Goal: Task Accomplishment & Management: Use online tool/utility

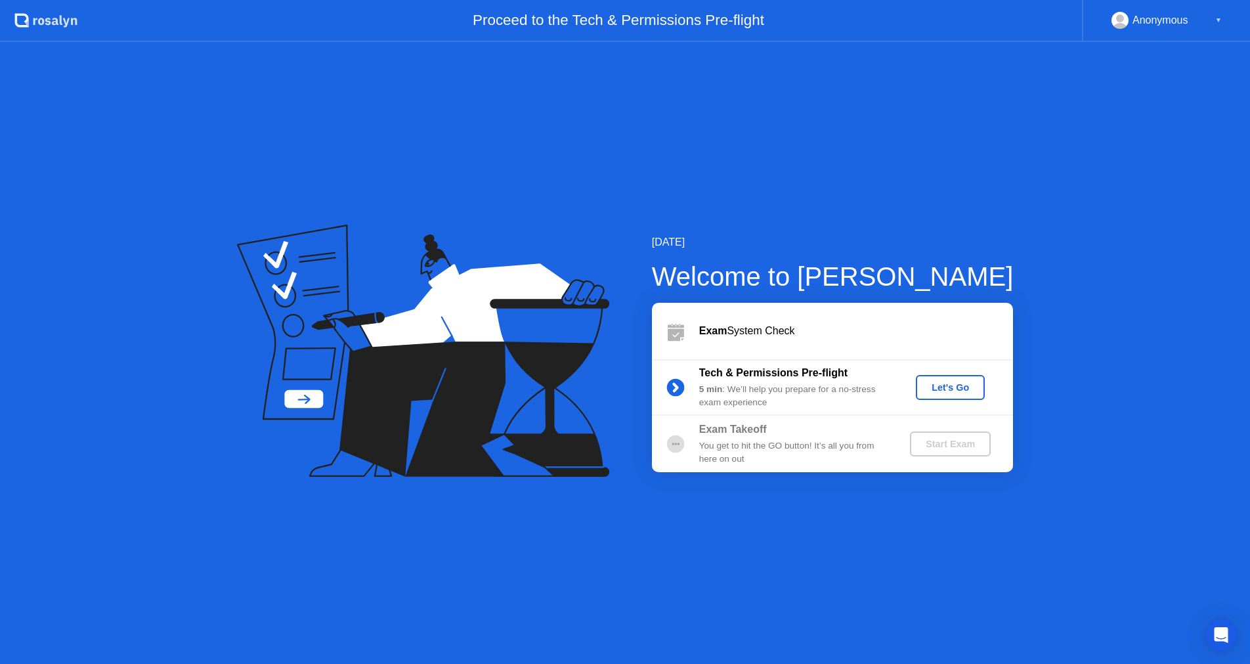
click at [978, 391] on div "Let's Go" at bounding box center [950, 387] width 58 height 11
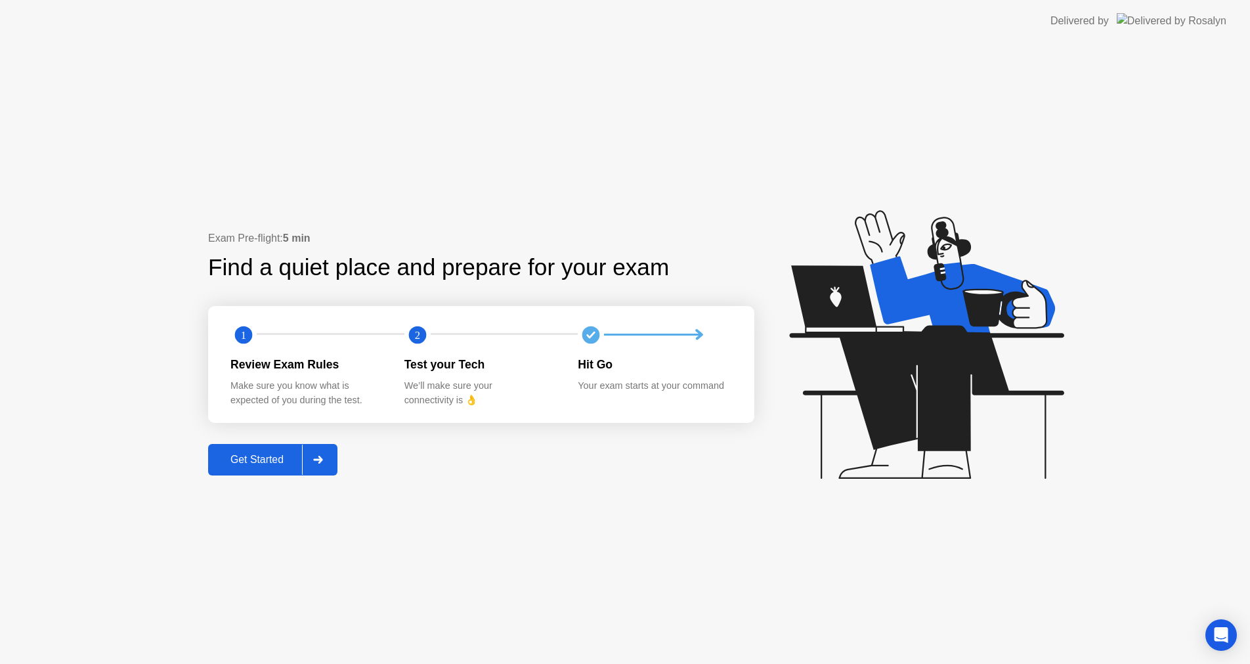
click at [710, 456] on div "Exam Pre-flight: 5 min Find a quiet place and prepare for your exam 1 2 Review …" at bounding box center [481, 352] width 546 height 245
click at [267, 465] on div "Get Started" at bounding box center [257, 460] width 90 height 12
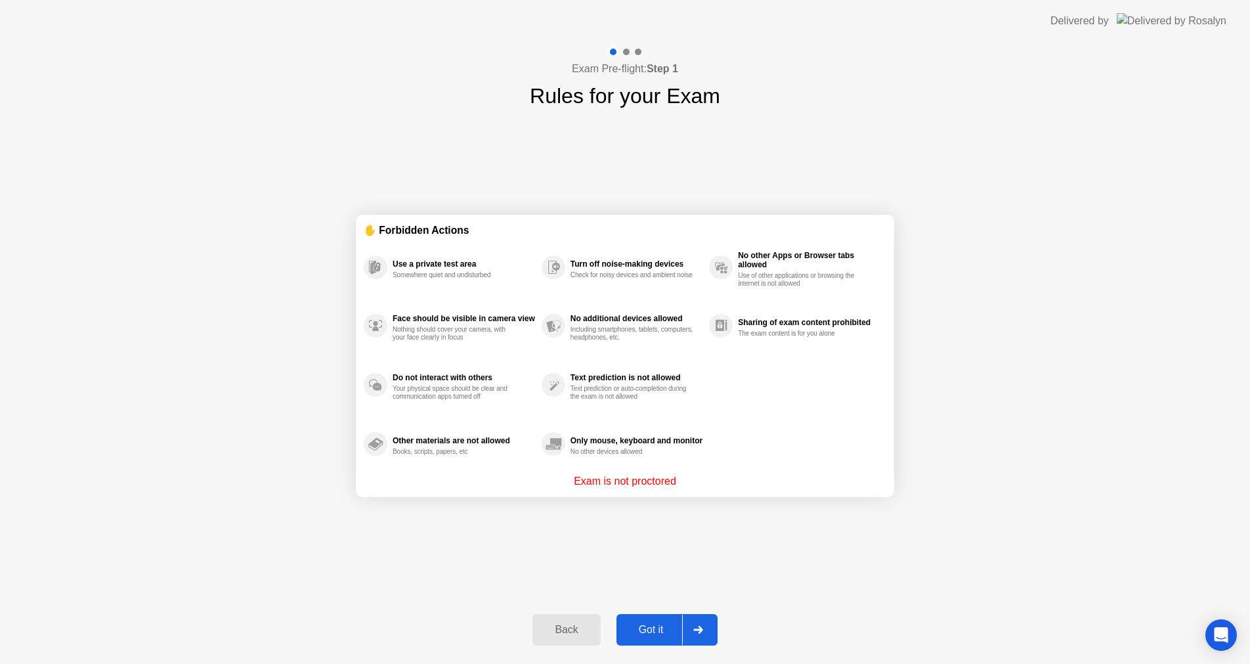
click at [635, 630] on div "Got it" at bounding box center [651, 630] width 62 height 12
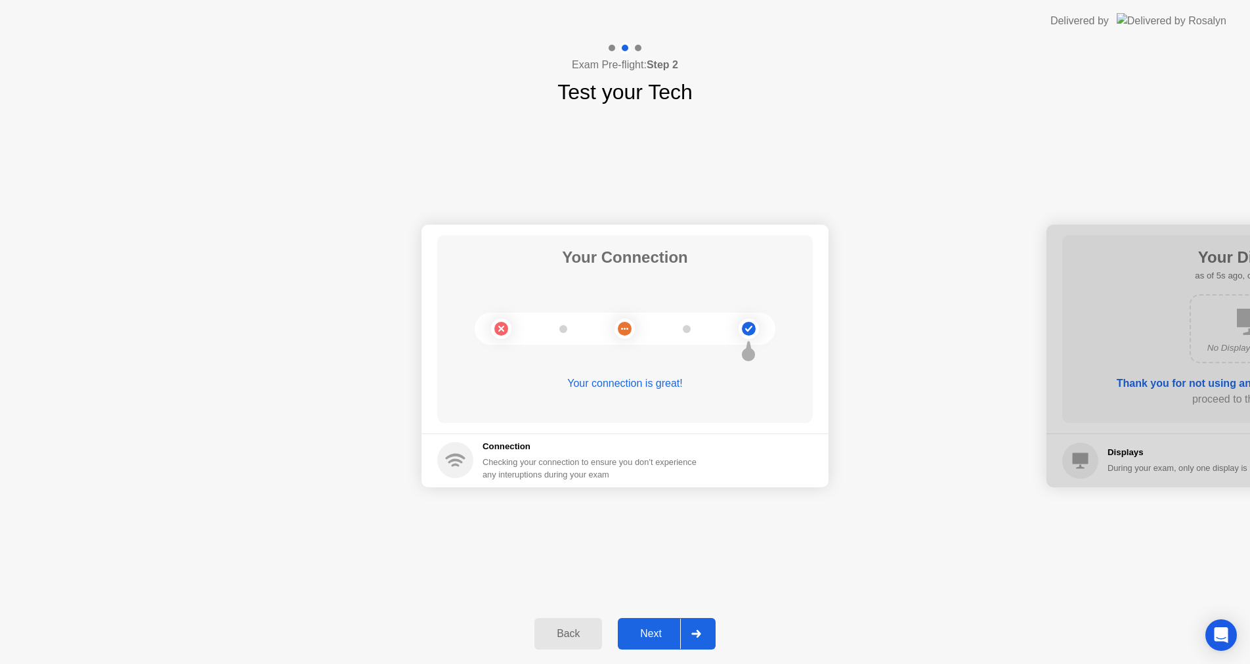
click at [638, 629] on div "Next" at bounding box center [651, 634] width 58 height 12
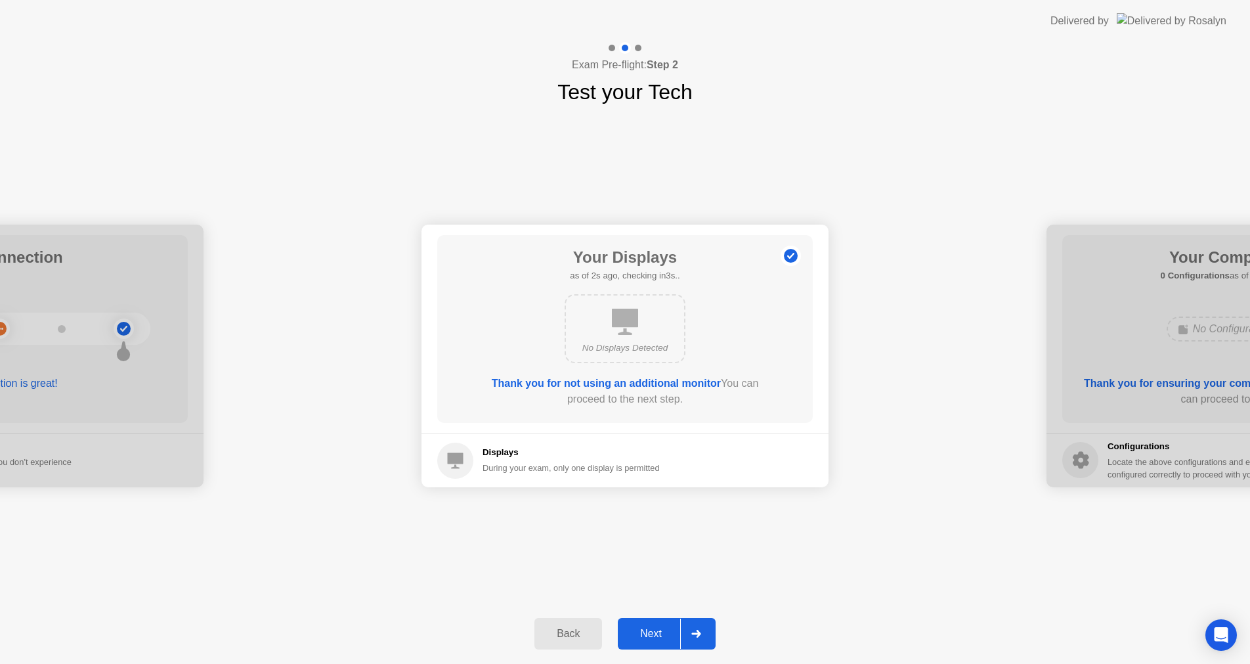
click at [657, 622] on button "Next" at bounding box center [667, 634] width 98 height 32
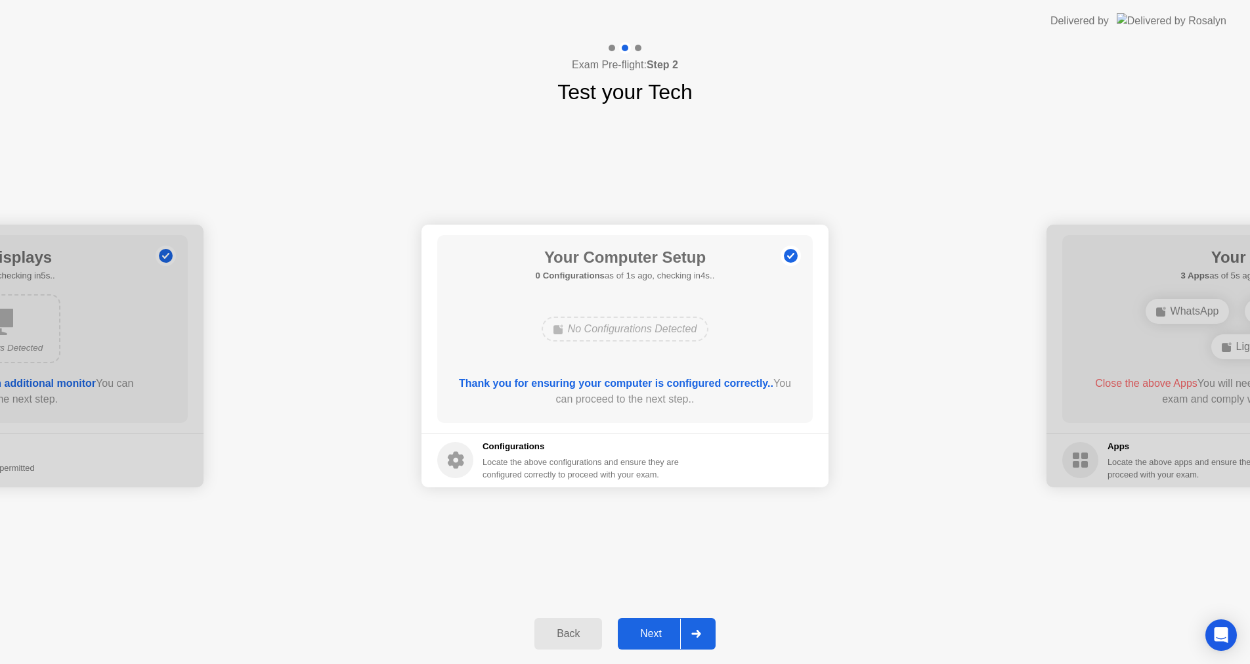
click at [655, 523] on div "Your Connection Your connection is great! Connection Checking your connection t…" at bounding box center [625, 356] width 1250 height 496
click at [601, 331] on div "No Configurations Detected" at bounding box center [625, 328] width 167 height 25
click at [659, 625] on button "Next" at bounding box center [667, 634] width 98 height 32
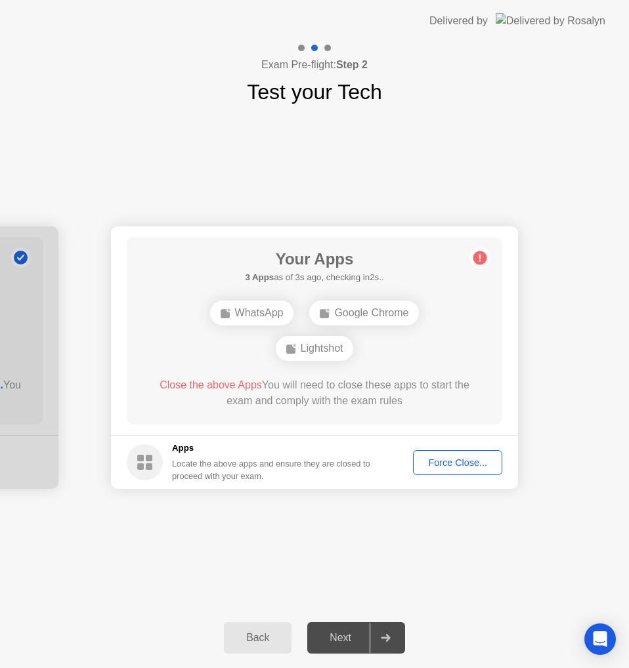
click at [175, 586] on div "Your Connection Your connection is great! Connection Checking your connection t…" at bounding box center [314, 358] width 629 height 500
click at [252, 643] on div "Back" at bounding box center [258, 638] width 60 height 12
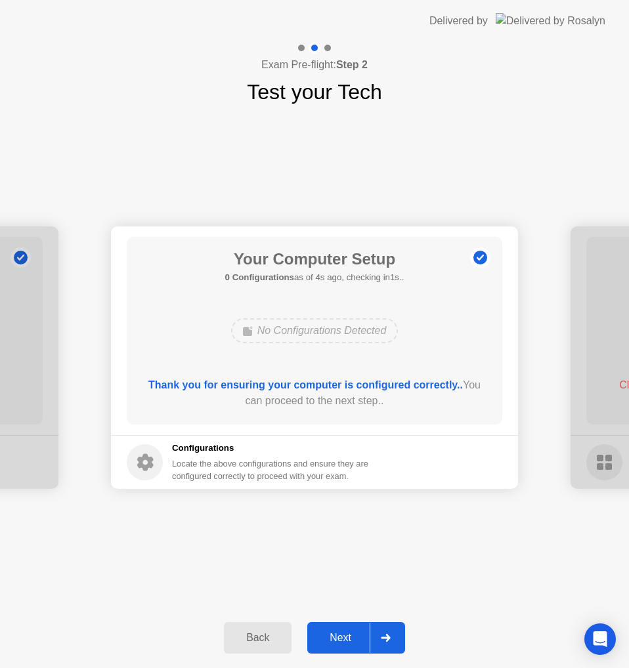
click at [330, 641] on div "Next" at bounding box center [340, 638] width 58 height 12
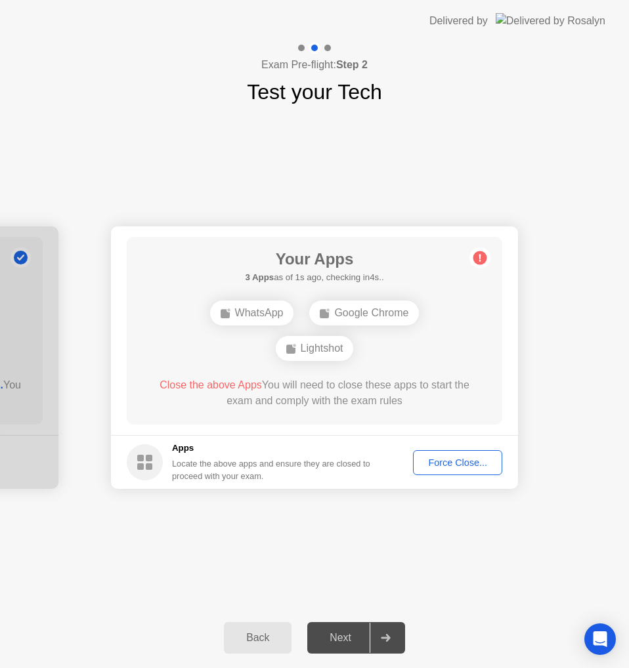
click at [255, 630] on button "Back" at bounding box center [258, 638] width 68 height 32
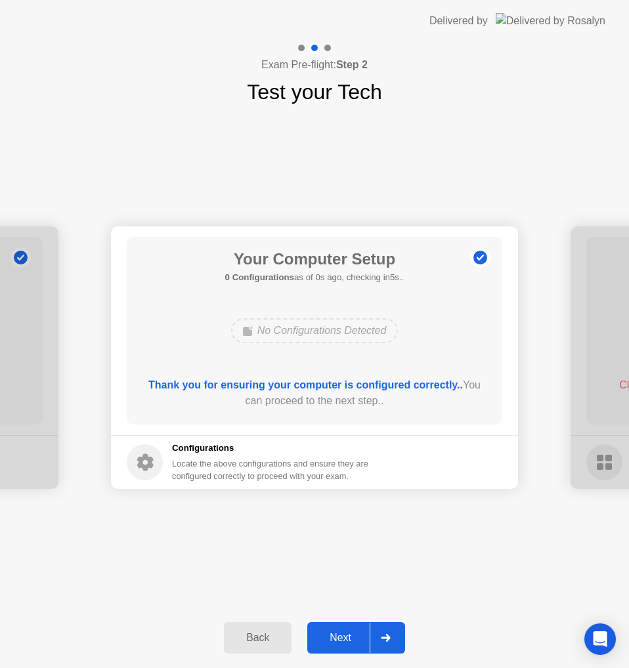
click at [328, 641] on div "Next" at bounding box center [340, 638] width 58 height 12
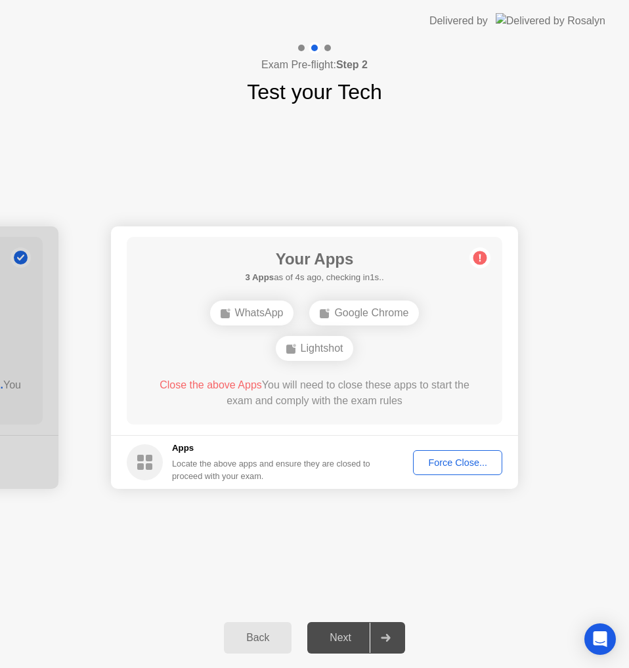
click at [459, 467] on div "Force Close..." at bounding box center [458, 463] width 80 height 11
click at [420, 465] on div "Force Close..." at bounding box center [458, 463] width 80 height 11
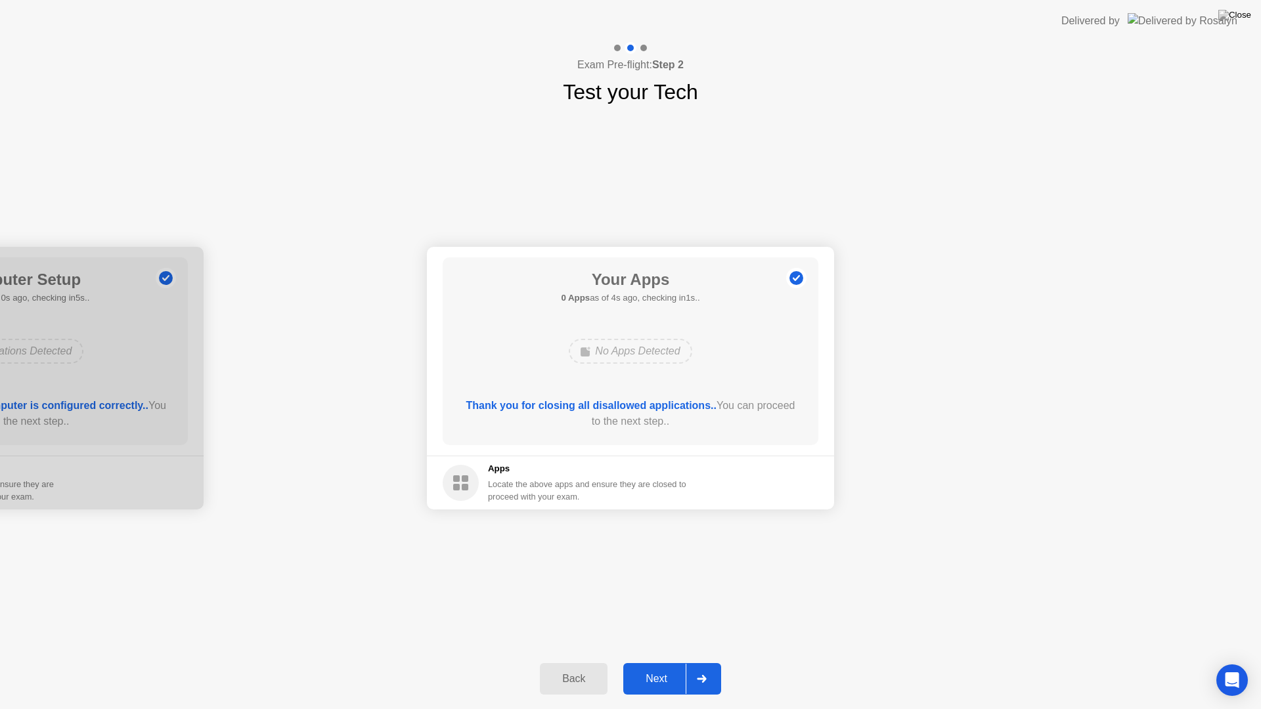
click at [651, 674] on div "Next" at bounding box center [656, 679] width 58 height 12
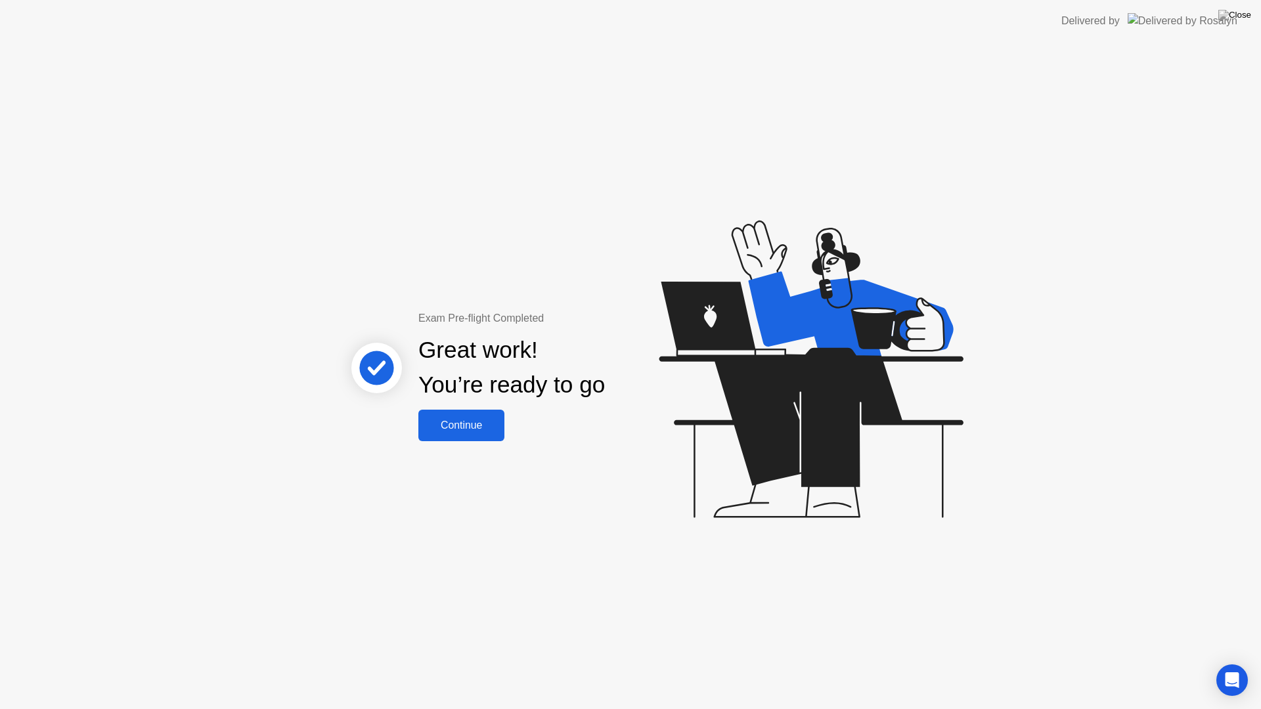
click at [450, 422] on div "Continue" at bounding box center [461, 426] width 78 height 12
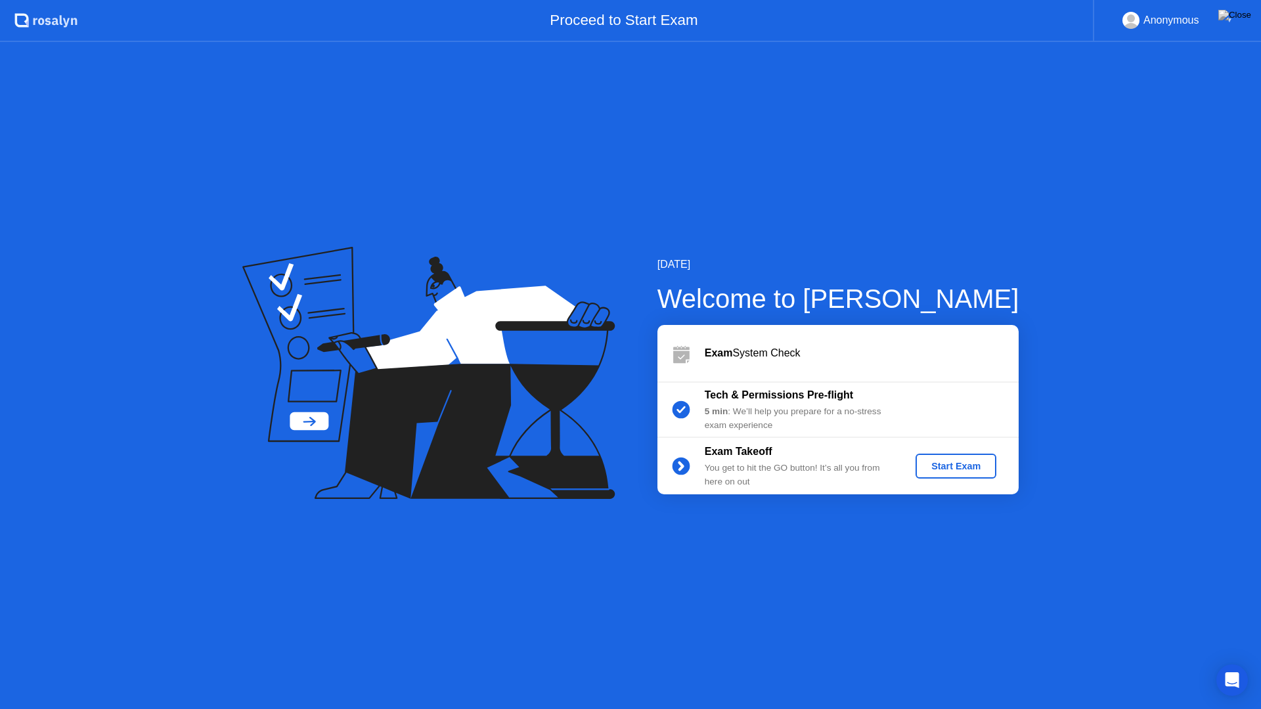
click at [941, 464] on div "Start Exam" at bounding box center [955, 466] width 70 height 11
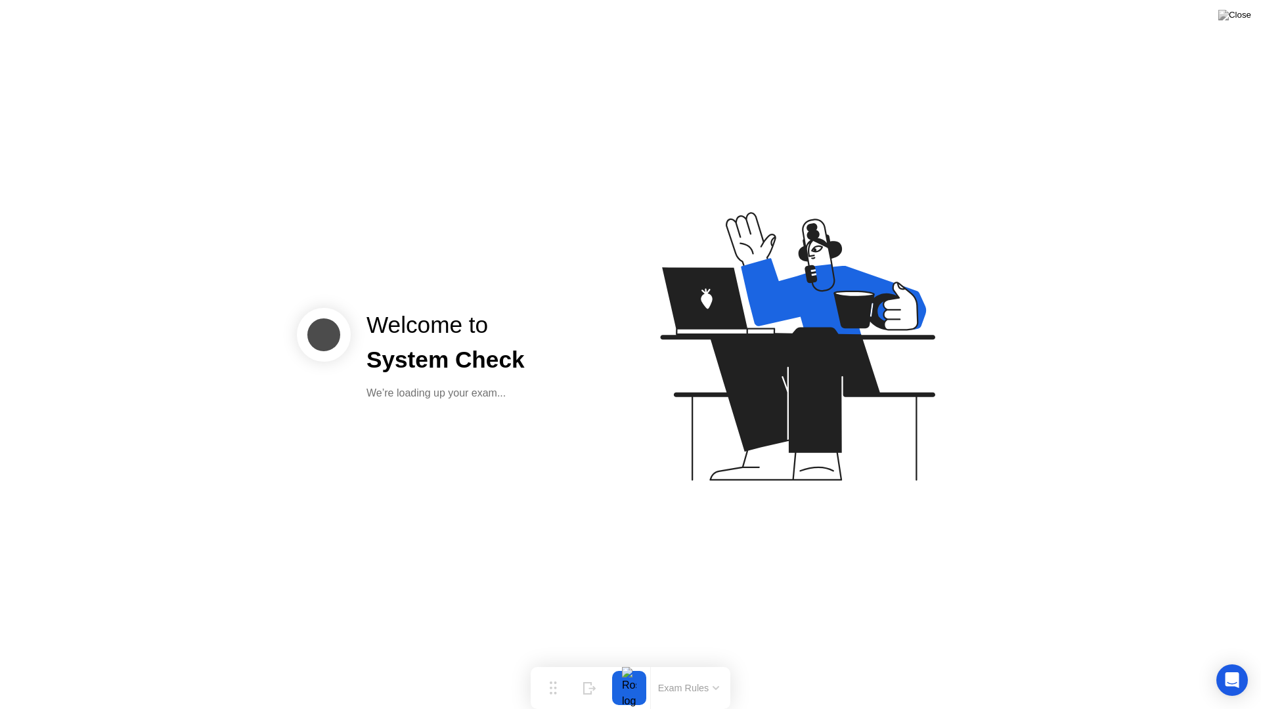
click at [703, 674] on button "Exam Rules" at bounding box center [689, 688] width 70 height 12
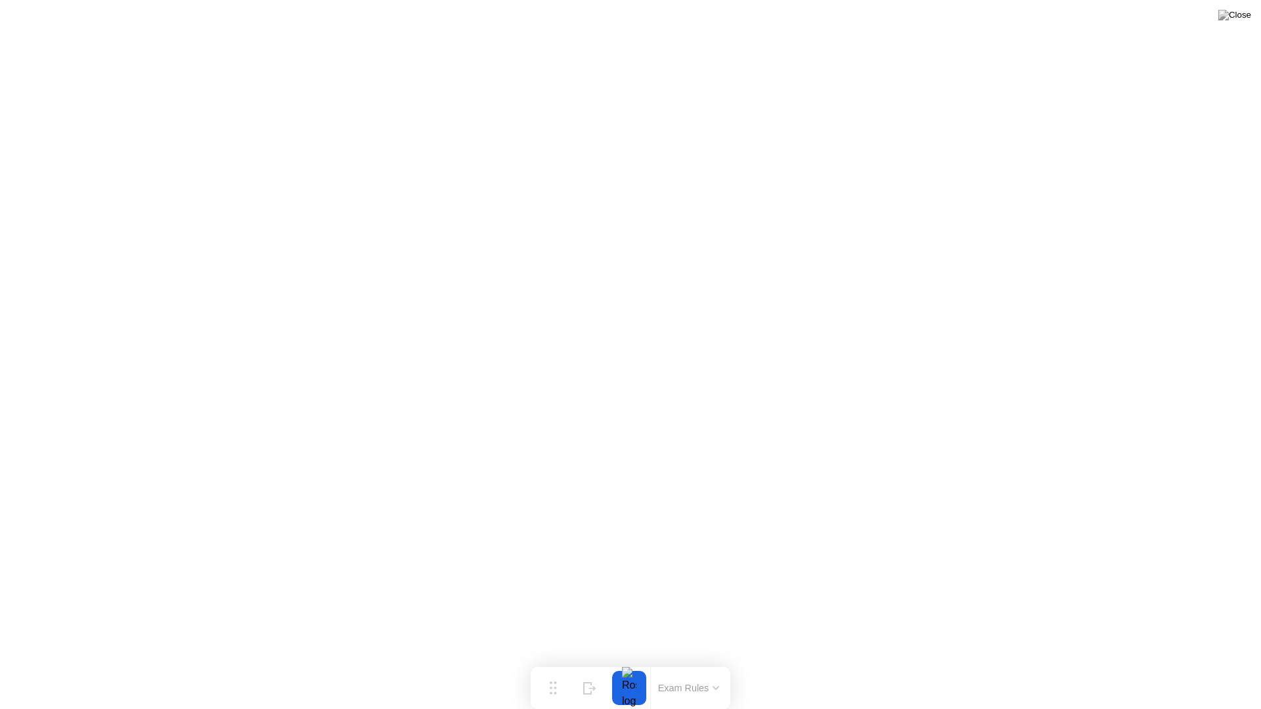
click at [1234, 24] on button at bounding box center [1234, 15] width 39 height 17
click at [559, 674] on button "Move" at bounding box center [553, 688] width 34 height 34
click at [672, 674] on button "Exam Rules" at bounding box center [689, 688] width 70 height 12
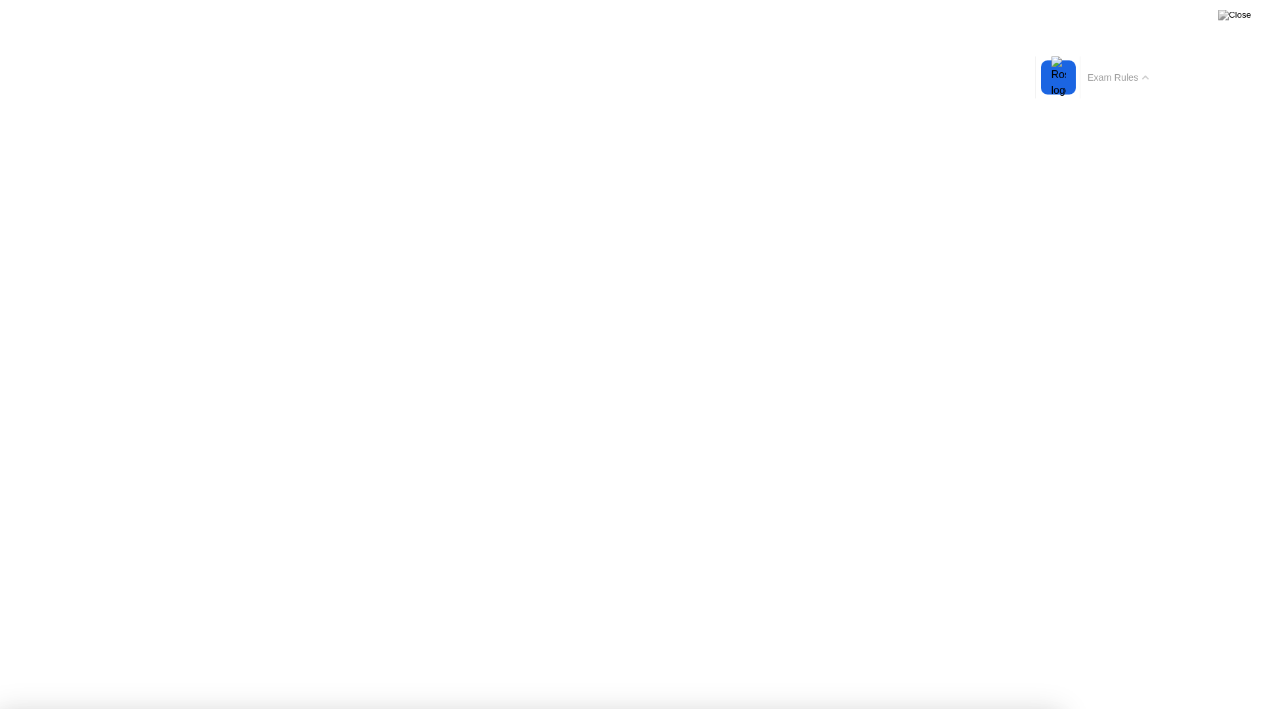
click at [1129, 79] on button "Exam Rules" at bounding box center [1118, 78] width 70 height 12
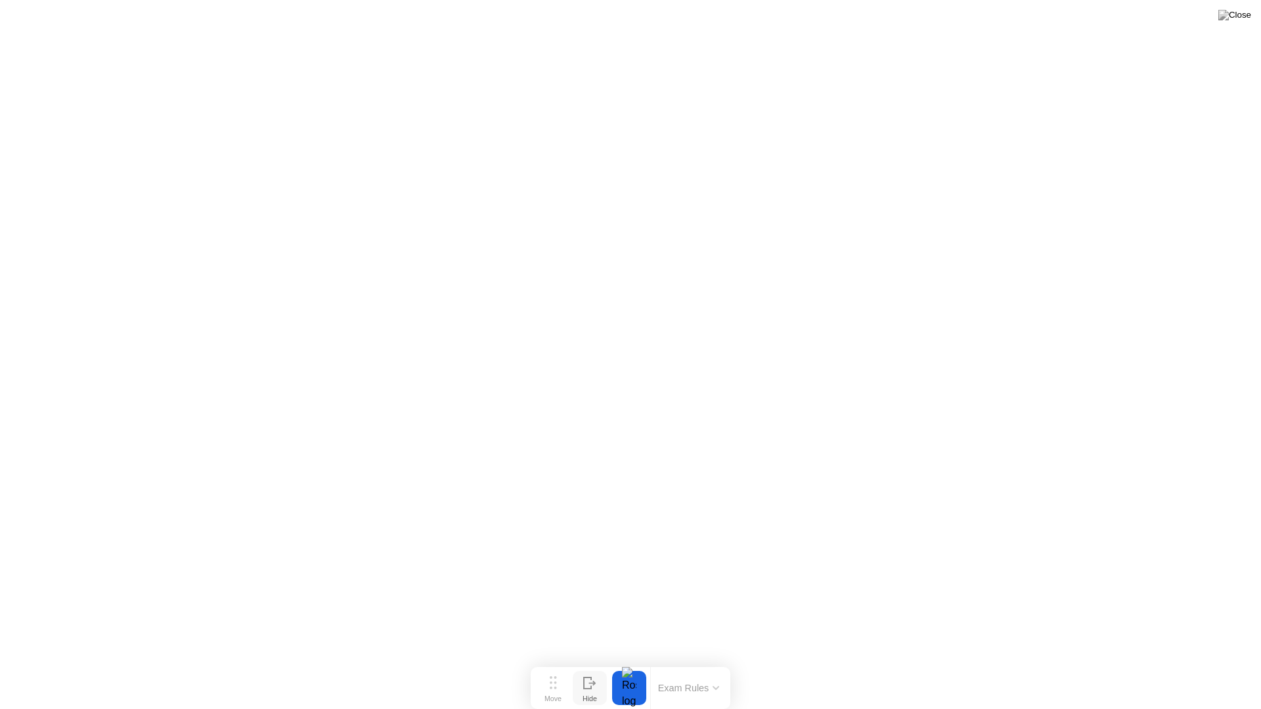
click at [597, 674] on button "Hide" at bounding box center [590, 688] width 34 height 34
click at [1217, 674] on button "Show" at bounding box center [1209, 688] width 34 height 34
click at [627, 674] on div at bounding box center [629, 688] width 28 height 34
click at [654, 674] on button "Exam Rules" at bounding box center [689, 688] width 70 height 12
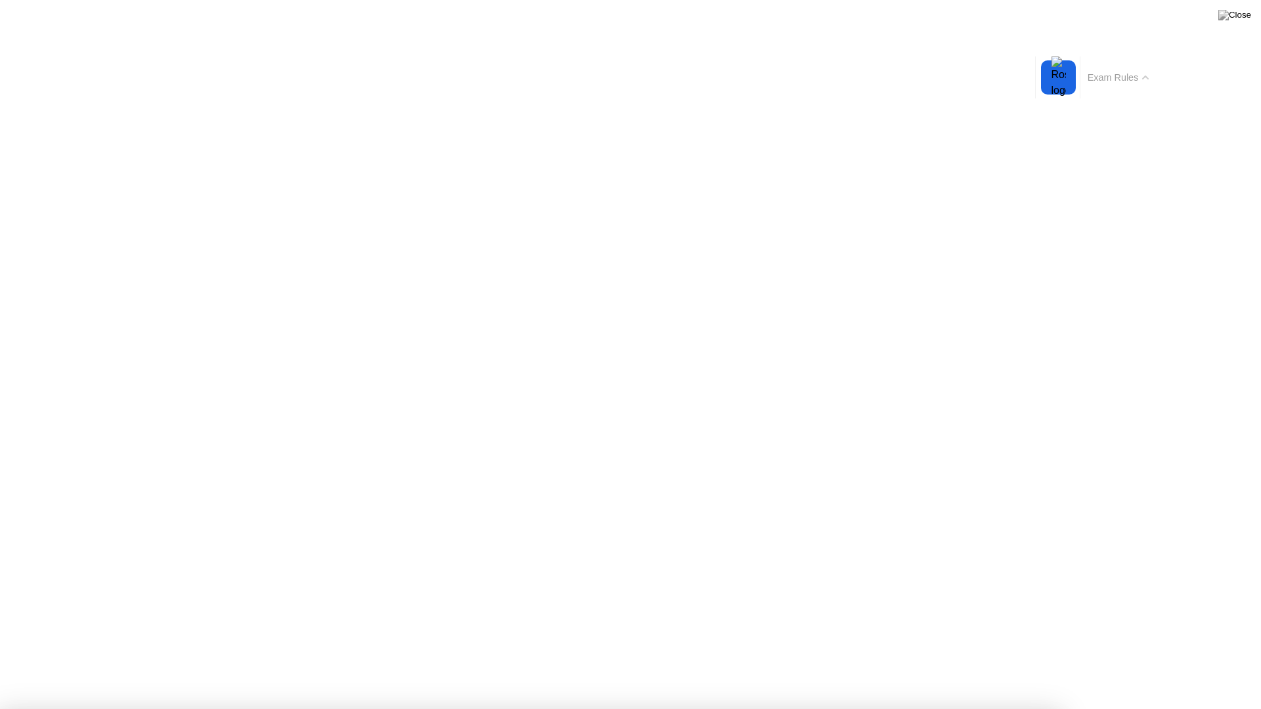
click at [1071, 79] on div at bounding box center [1059, 77] width 28 height 34
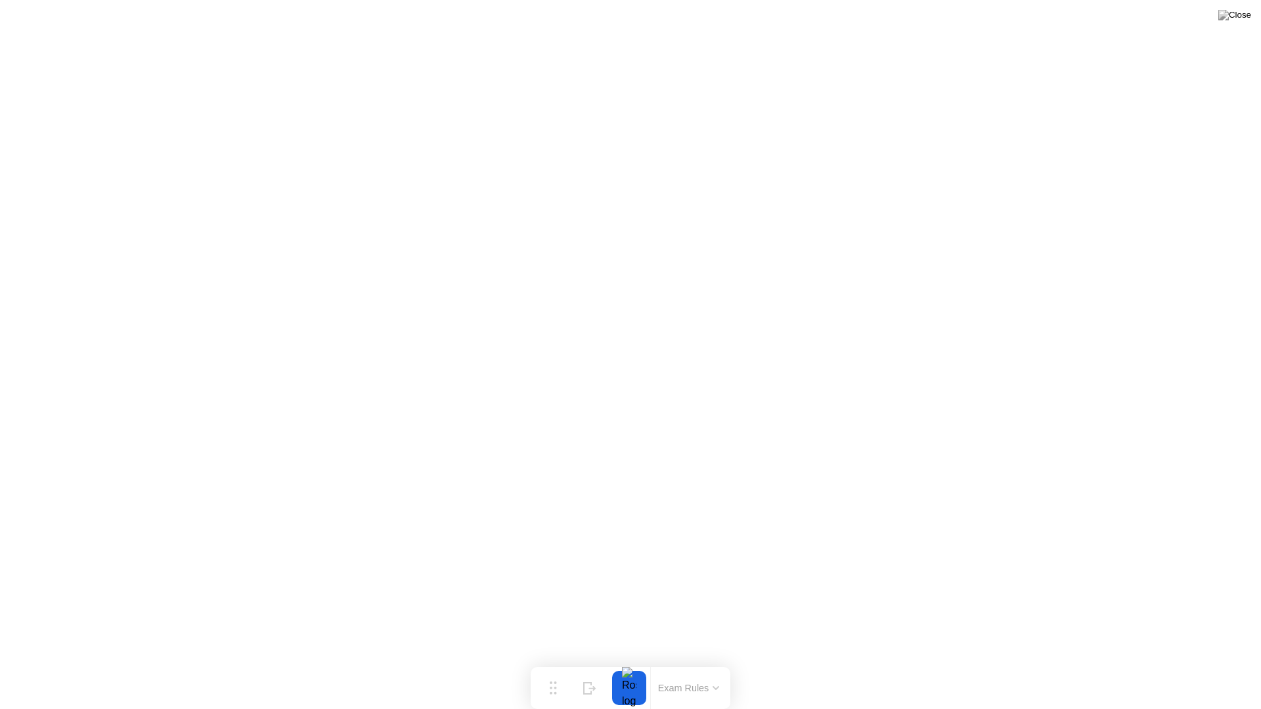
click at [689, 674] on button "Exam Rules" at bounding box center [689, 688] width 70 height 12
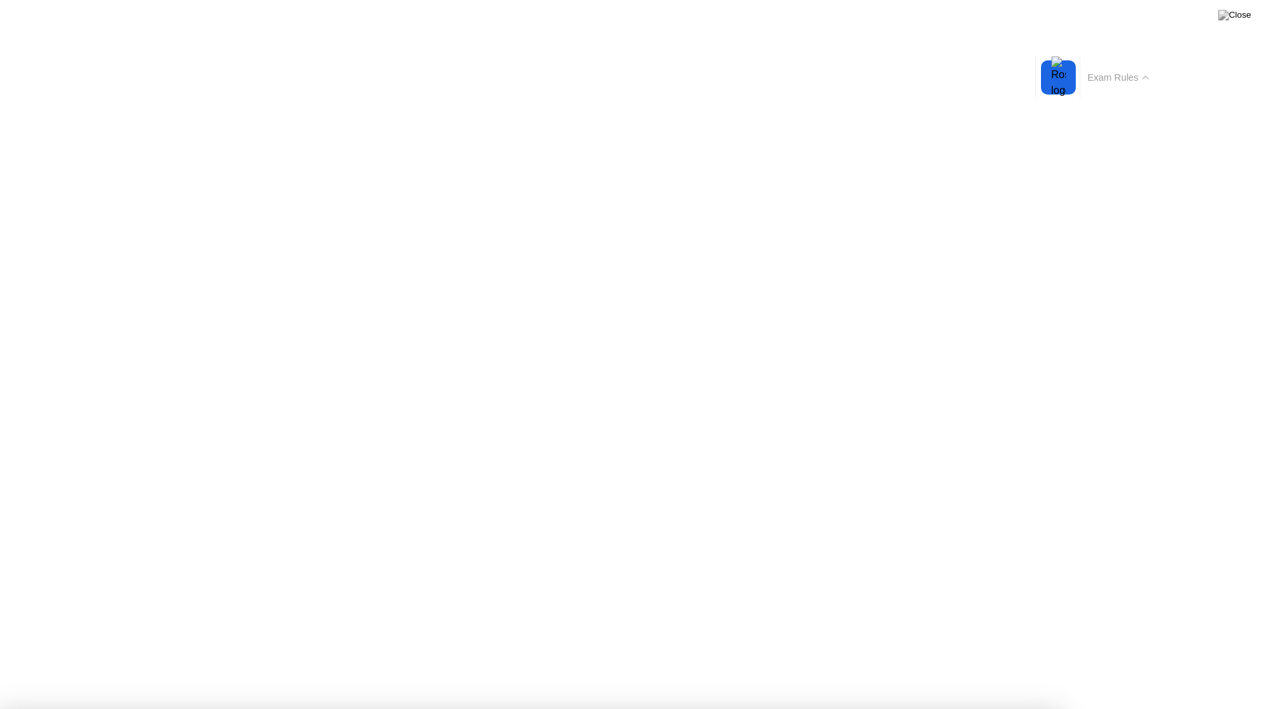
click at [1098, 81] on button "Exam Rules" at bounding box center [1118, 78] width 70 height 12
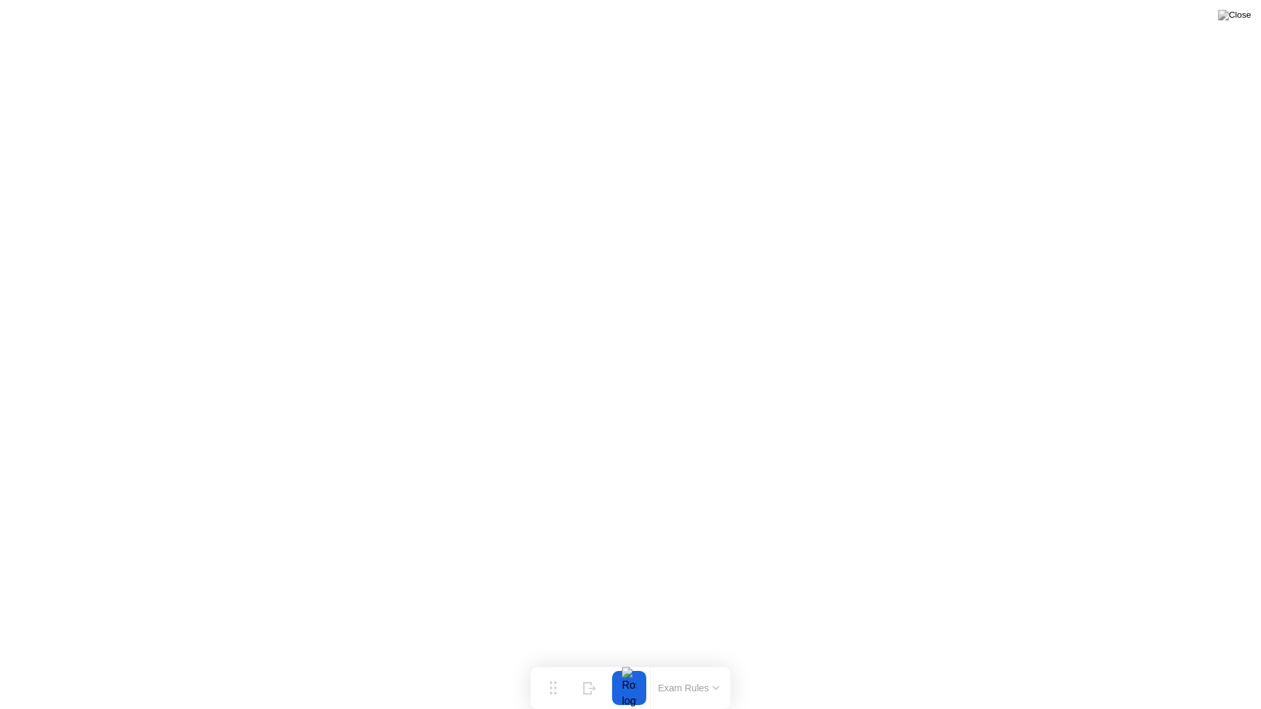
click at [680, 674] on button "Exam Rules" at bounding box center [689, 688] width 70 height 12
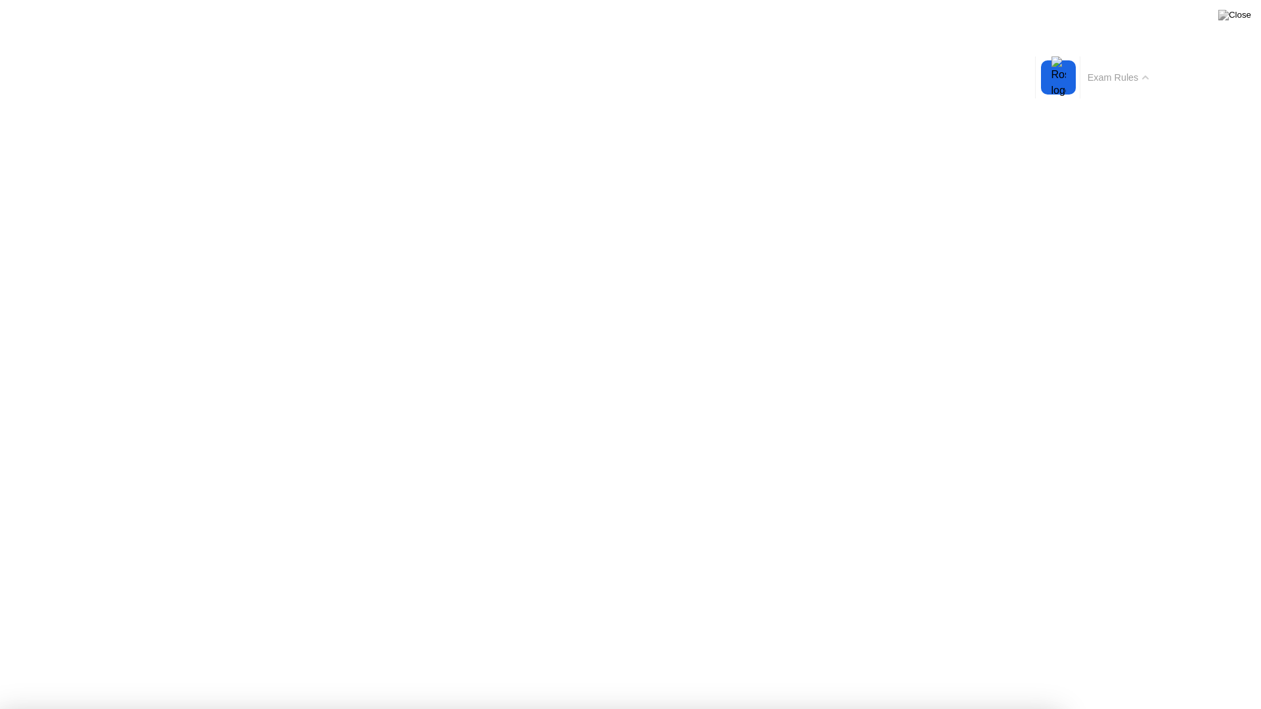
drag, startPoint x: 567, startPoint y: 459, endPoint x: 325, endPoint y: 422, distance: 245.0
drag, startPoint x: 322, startPoint y: 379, endPoint x: 400, endPoint y: 395, distance: 79.1
drag, startPoint x: 524, startPoint y: 324, endPoint x: 567, endPoint y: 334, distance: 43.9
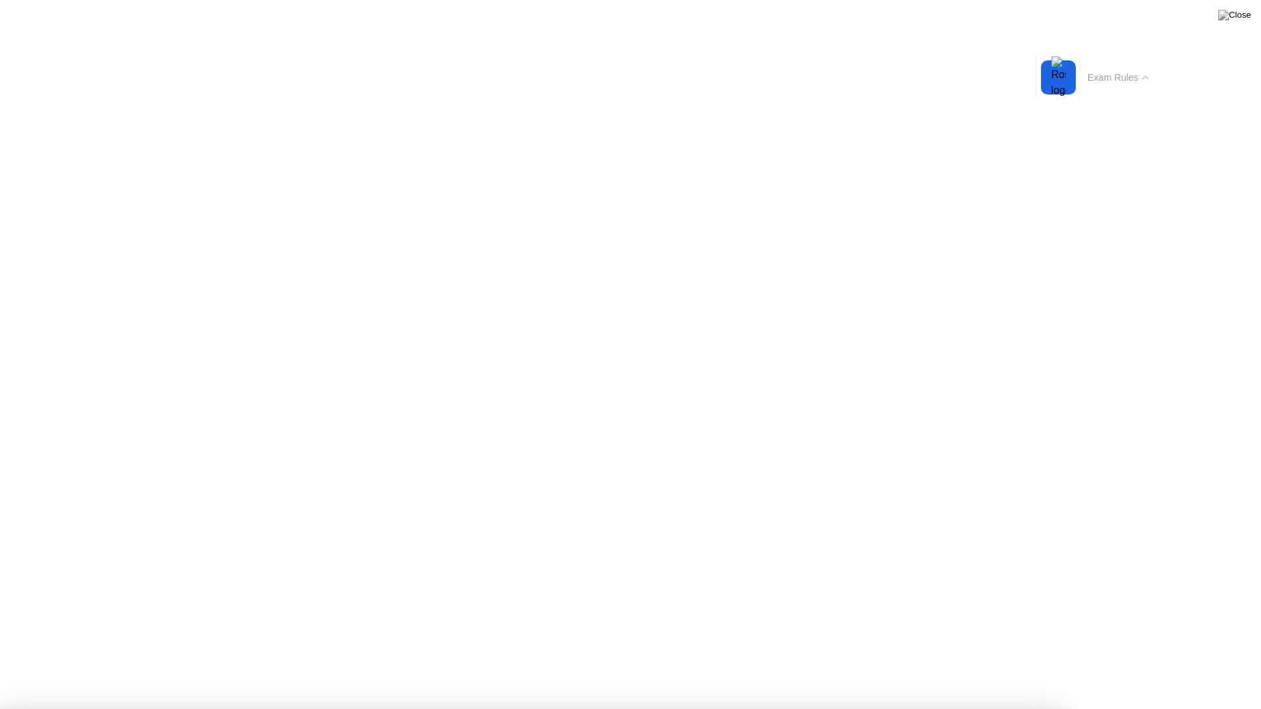
drag, startPoint x: 556, startPoint y: 334, endPoint x: 492, endPoint y: 334, distance: 64.3
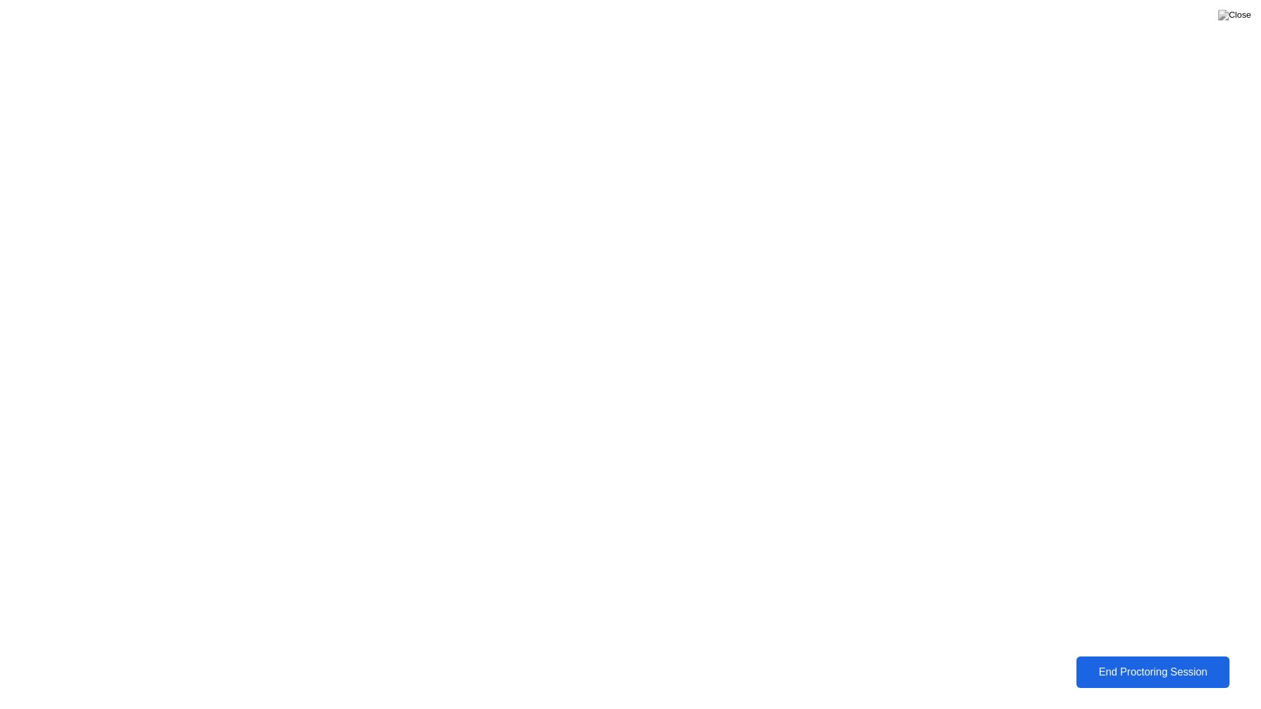
click at [1138, 674] on div "End Proctoring Session" at bounding box center [1152, 672] width 145 height 12
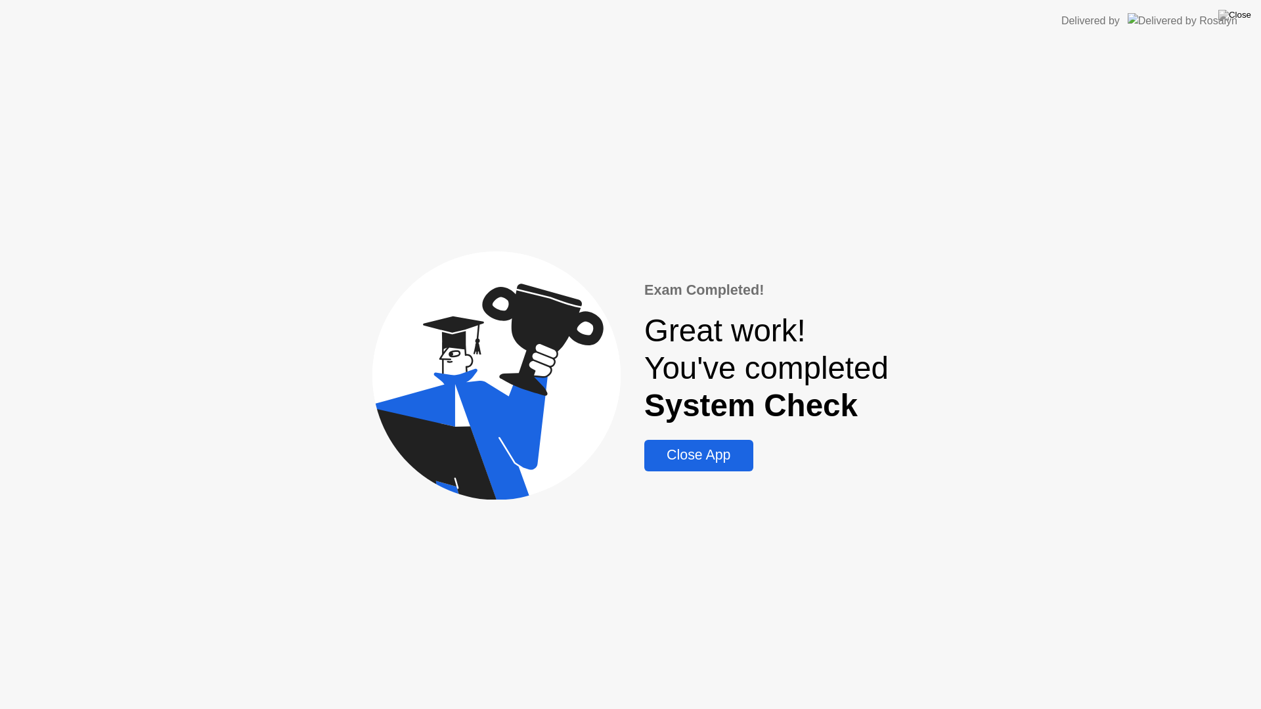
click at [688, 457] on div "Close App" at bounding box center [698, 455] width 100 height 16
